Goal: Information Seeking & Learning: Check status

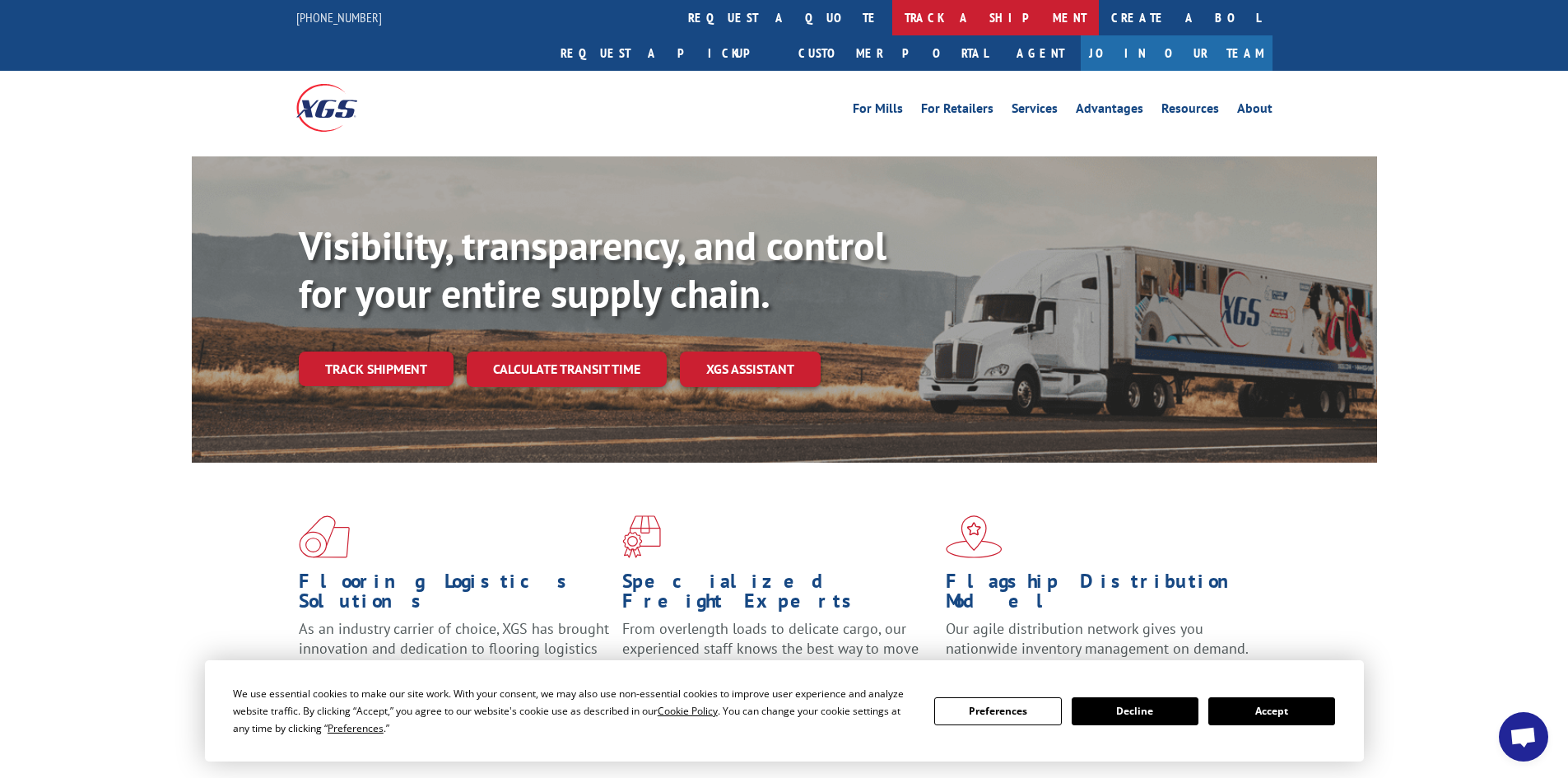
click at [893, 10] on link "track a shipment" at bounding box center [996, 17] width 207 height 36
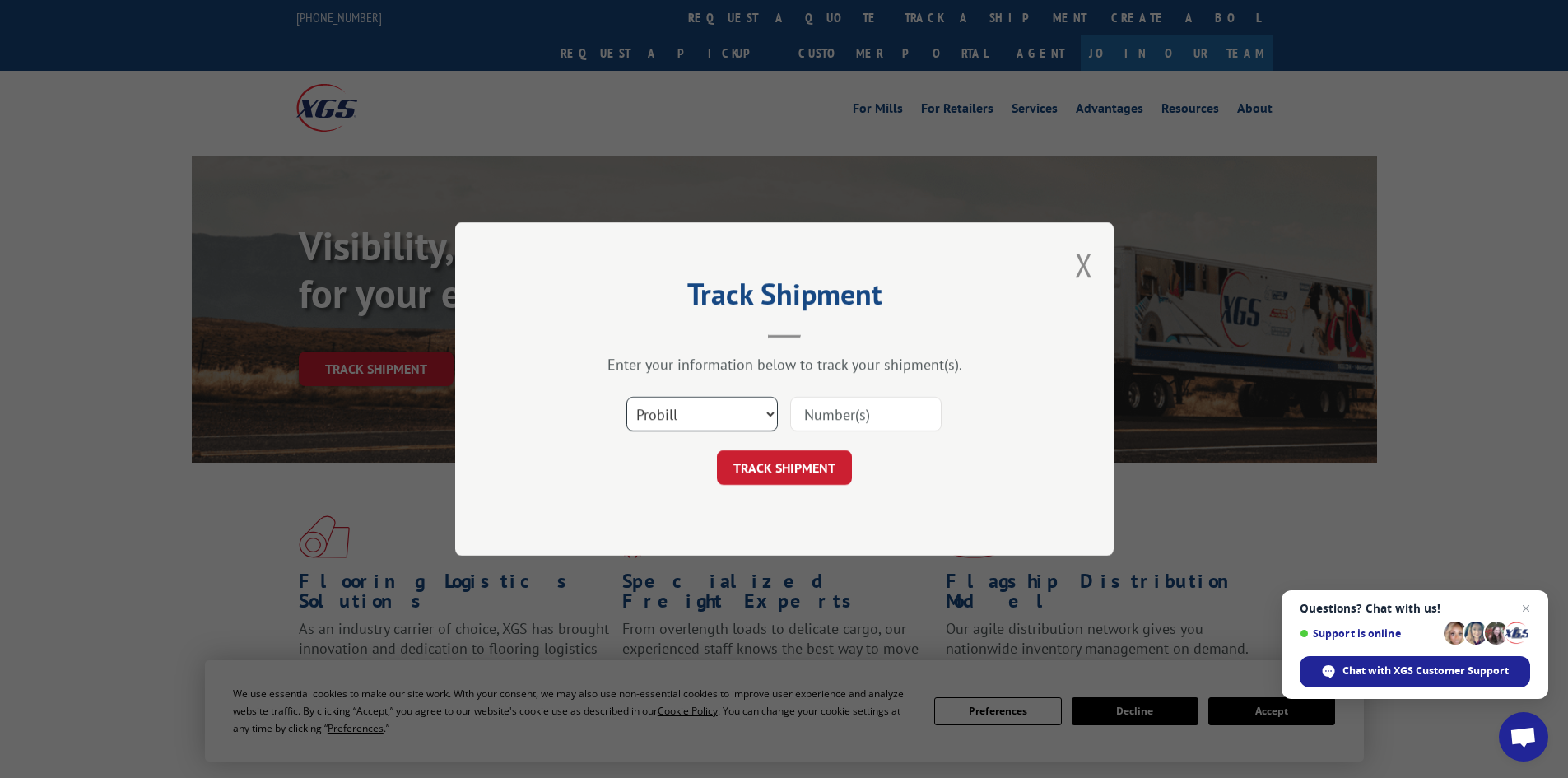
click at [754, 412] on select "Select category... Probill BOL PO" at bounding box center [702, 414] width 151 height 35
select select "bol"
click at [627, 396] on select "Select category... Probill BOL PO" at bounding box center [702, 414] width 151 height 35
click at [836, 415] on input at bounding box center [866, 414] width 151 height 35
paste input "7068328"
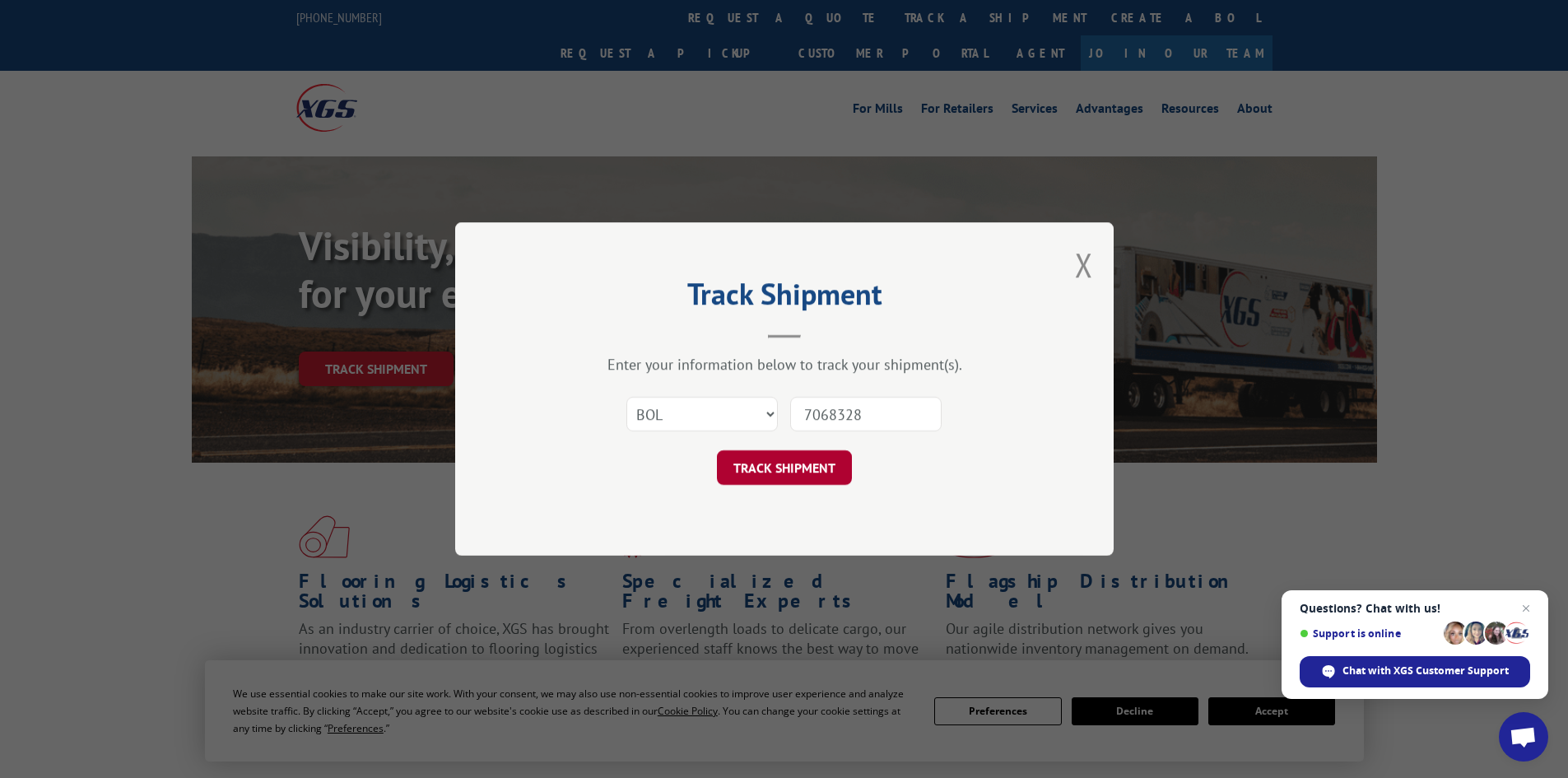
type input "7068328"
click at [785, 459] on button "TRACK SHIPMENT" at bounding box center [784, 468] width 135 height 35
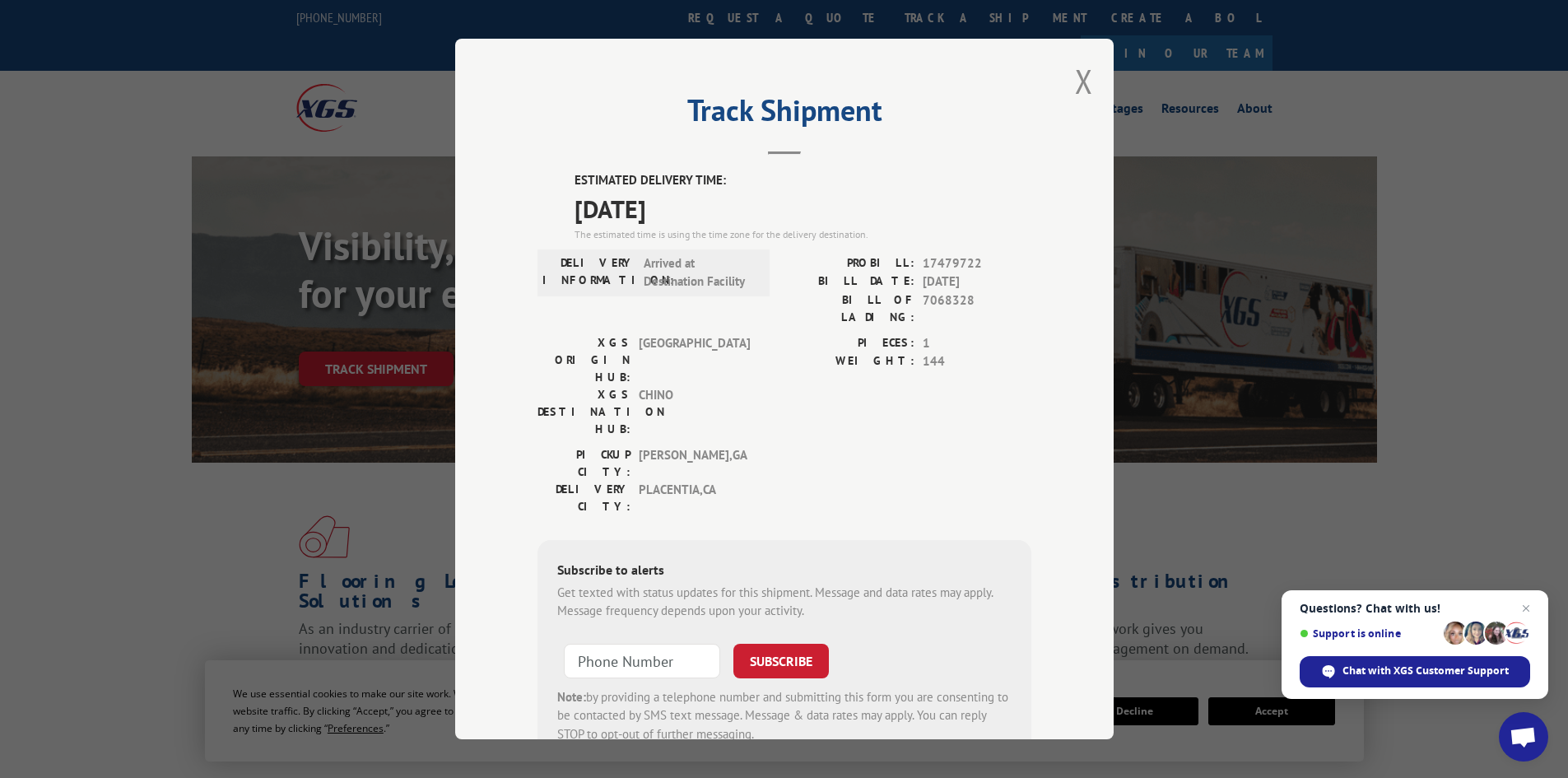
drag, startPoint x: 554, startPoint y: 170, endPoint x: 746, endPoint y: 219, distance: 198.2
click at [746, 219] on div "Track Shipment ESTIMATED DELIVERY TIME: [DATE] The estimated time is using the …" at bounding box center [785, 389] width 659 height 701
copy div "ESTIMATED DELIVERY TIME: [DATE]"
click at [1075, 80] on button "Close modal" at bounding box center [1084, 81] width 18 height 43
